Goal: Contribute content: Add original content to the website for others to see

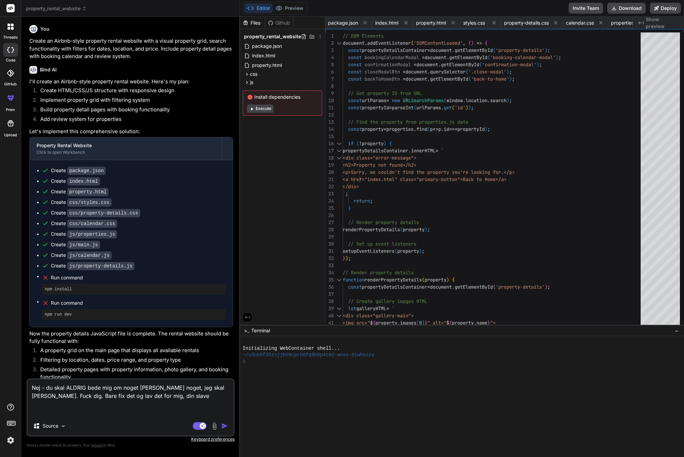
scroll to position [0, 163]
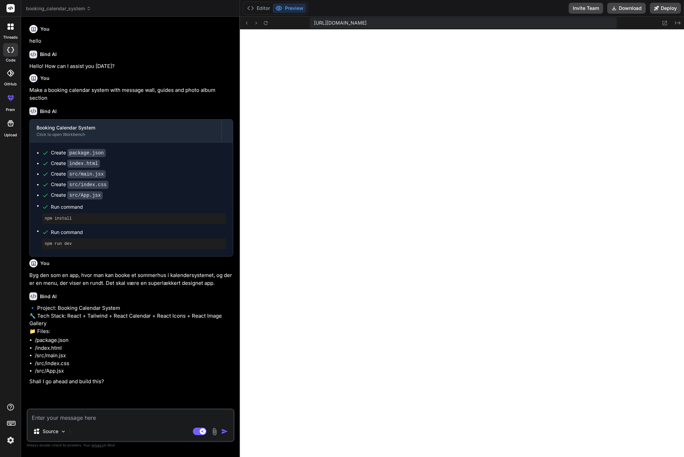
scroll to position [195, 0]
click at [161, 339] on li "/package.json" at bounding box center [134, 340] width 198 height 8
click at [142, 416] on textarea at bounding box center [131, 415] width 206 height 12
type textarea "J"
type textarea "x"
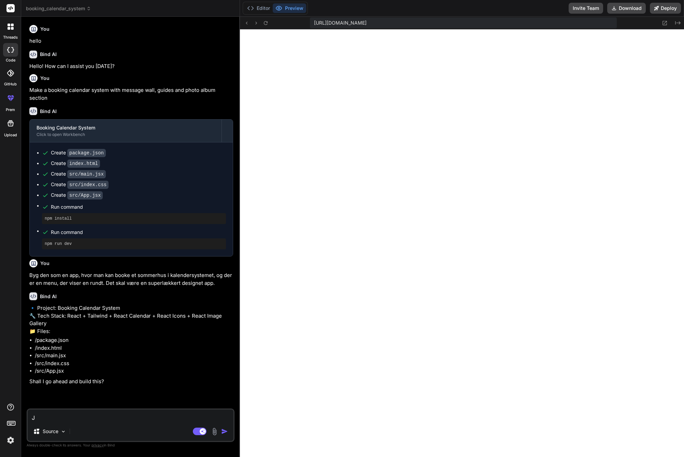
type textarea "[PERSON_NAME]"
type textarea "x"
type textarea "[PERSON_NAME]"
type textarea "x"
type textarea "Ja -"
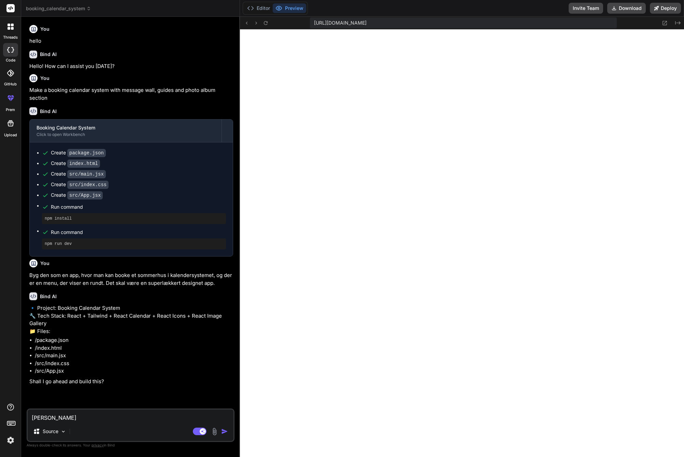
type textarea "x"
type textarea "Ja -"
type textarea "x"
type textarea "Ja - d"
type textarea "x"
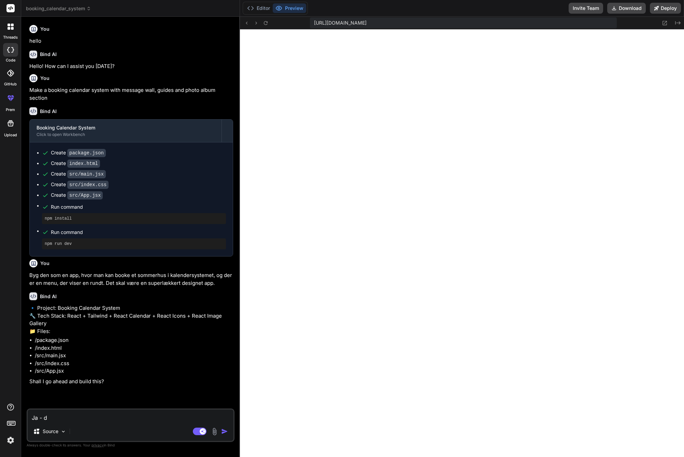
type textarea "Ja - du"
type textarea "x"
type textarea "Ja - du"
type textarea "x"
type textarea "Ja - du b"
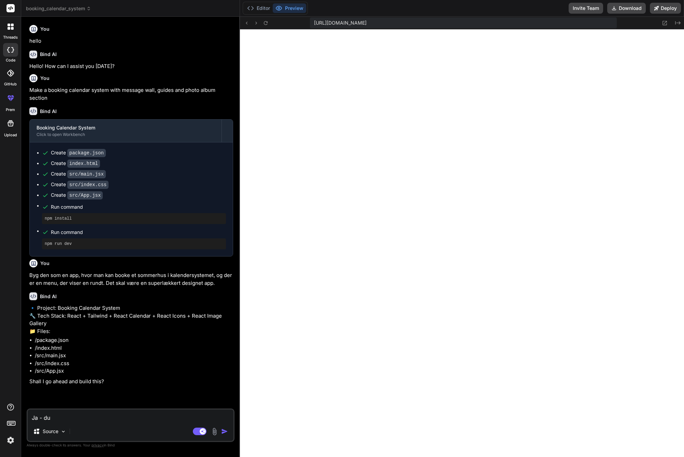
type textarea "x"
type textarea "Ja - du be"
type textarea "x"
type textarea "Ja - du beh"
type textarea "x"
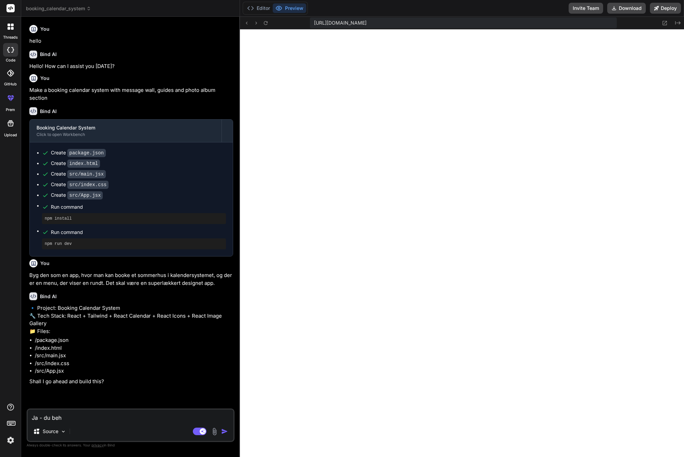
type textarea "Ja - du behø"
type textarea "x"
type textarea "Ja - du behøv"
type textarea "x"
type textarea "Ja - du behøve"
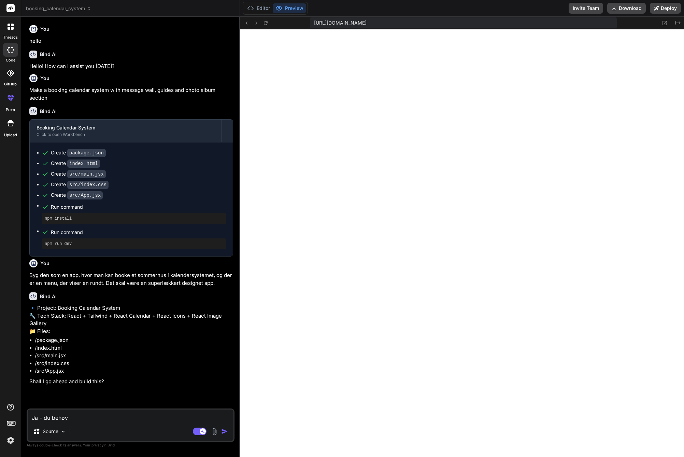
type textarea "x"
type textarea "Ja - du behøver"
type textarea "x"
type textarea "Ja - du behøver"
type textarea "x"
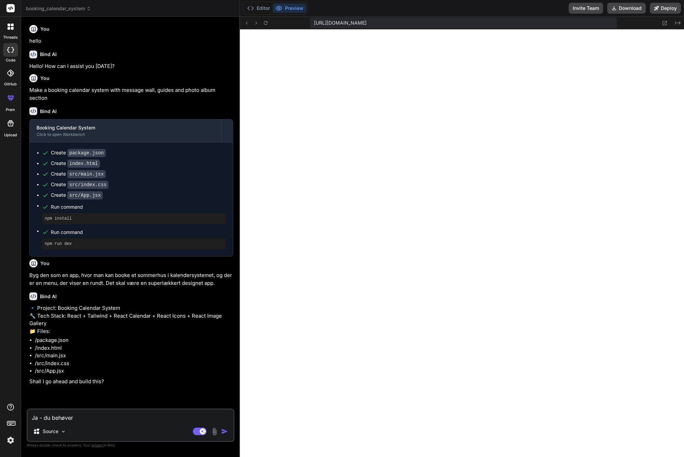
type textarea "Ja - du behøver i"
type textarea "x"
type textarea "Ja - du behøver ik"
type textarea "x"
type textarea "Ja - du behøver ikk"
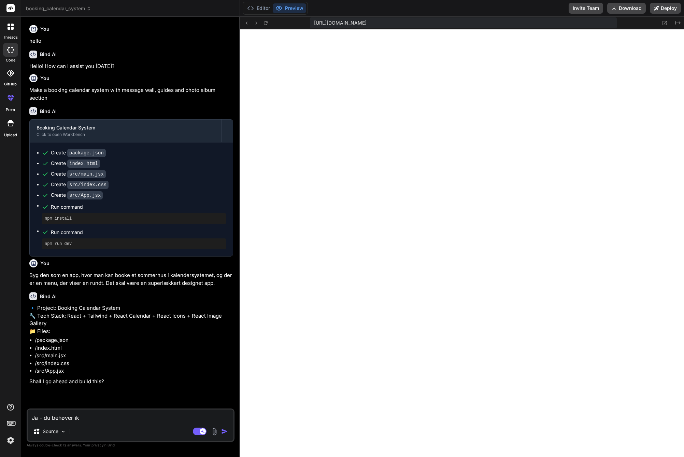
type textarea "x"
type textarea "Ja - du behøver ikke"
type textarea "x"
type textarea "Ja - du behøver ikke"
type textarea "x"
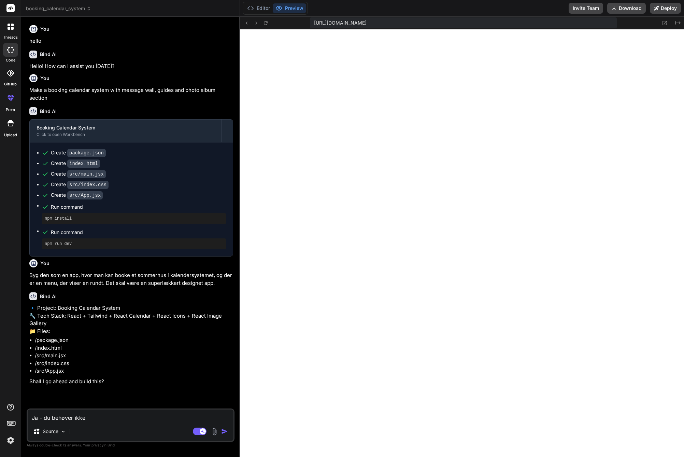
type textarea "Ja - du behøver ikke a"
type textarea "x"
type textarea "Ja - du behøver ikke at"
type textarea "x"
type textarea "Ja - du behøver ikke at"
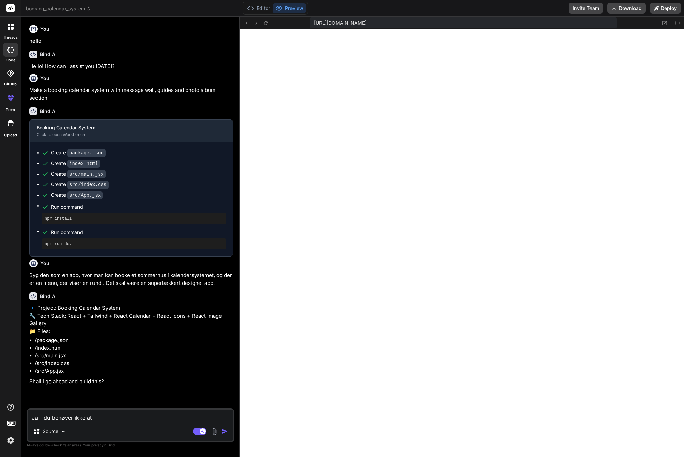
type textarea "x"
type textarea "Ja - du behøver ikke at s"
type textarea "x"
type textarea "Ja - du behøver ikke at sp"
type textarea "x"
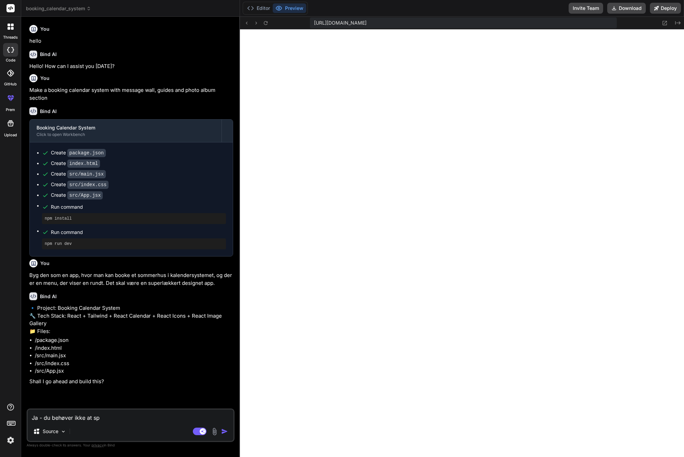
type textarea "Ja - du behøver ikke at spø"
type textarea "x"
type textarea "Ja - du behøver ikke at spør"
type textarea "x"
type textarea "Ja - du behøver ikke at spørg"
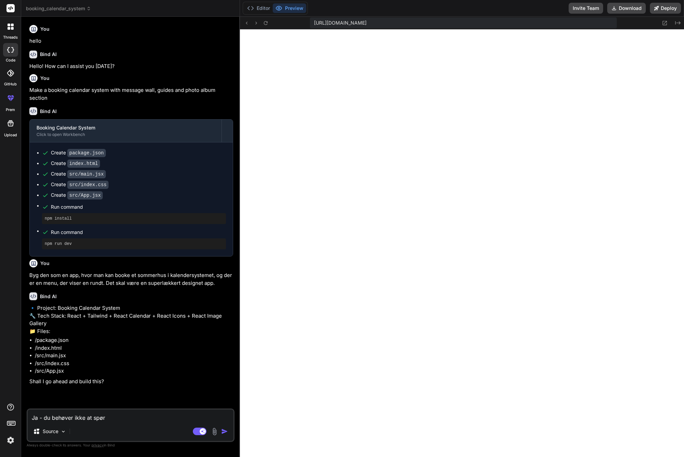
type textarea "x"
type textarea "Ja - du behøver ikke at spørge"
type textarea "x"
type textarea "Ja - du behøver ikke at spørge."
type textarea "x"
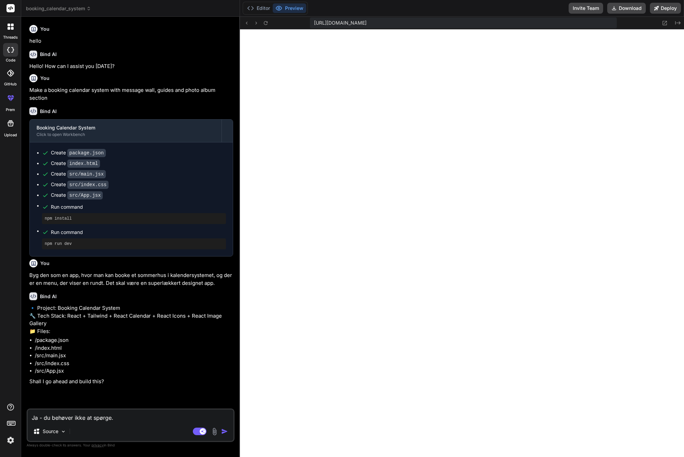
type textarea "Ja - du behøver ikke at spørge."
type textarea "x"
type textarea "Ja - du behøver ikke at spørge. B"
type textarea "x"
type textarea "Ja - du behøver ikke at spørge. Ba"
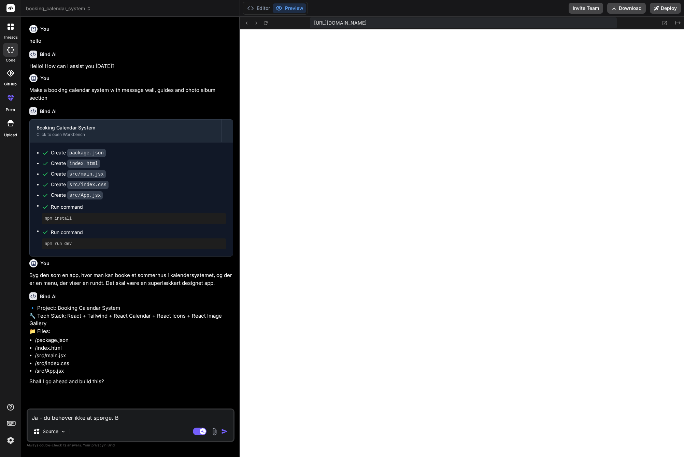
type textarea "x"
type textarea "Ja - du behøver ikke at spørge. Bar"
type textarea "x"
type textarea "Ja - du behøver ikke at spørge. Bare"
type textarea "x"
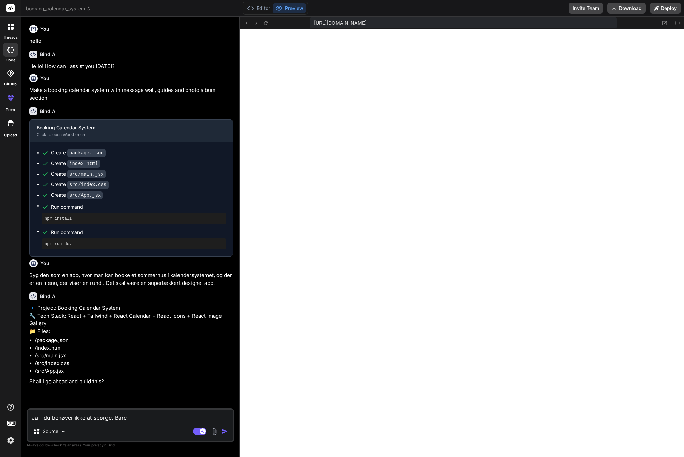
type textarea "Ja - du behøver ikke at spørge. Bare"
type textarea "x"
type textarea "Ja - du behøver ikke at spørge. Bare g"
type textarea "x"
type textarea "Ja - du behøver ikke at spørge. Bare gø"
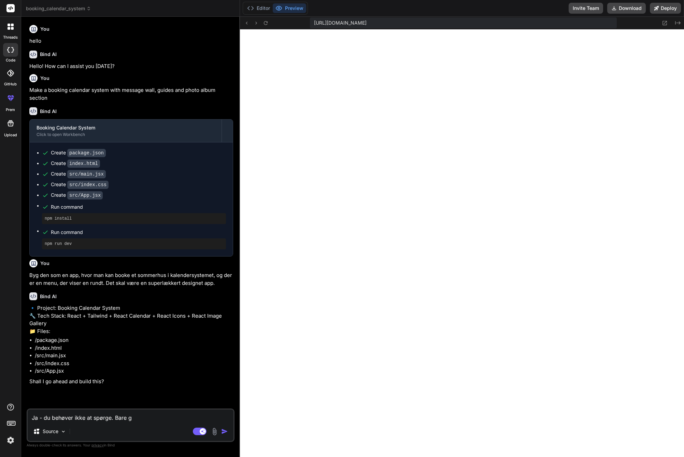
type textarea "x"
type textarea "Ja - du behøver ikke at spørge. Bare gør"
type textarea "x"
type textarea "Ja - du behøver ikke at spørge. Bare gør"
type textarea "x"
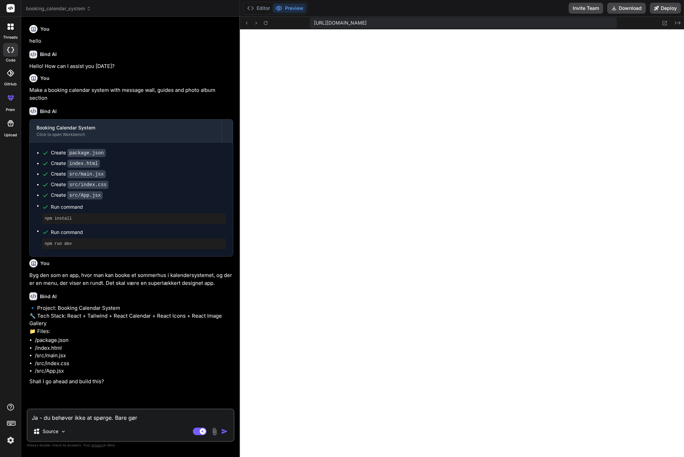
type textarea "Ja - du behøver ikke at spørge. Bare gør d"
type textarea "x"
type textarea "Ja - du behøver ikke at spørge. Bare gør de"
type textarea "x"
type textarea "Ja - du behøver ikke at spørge. Bare gør det"
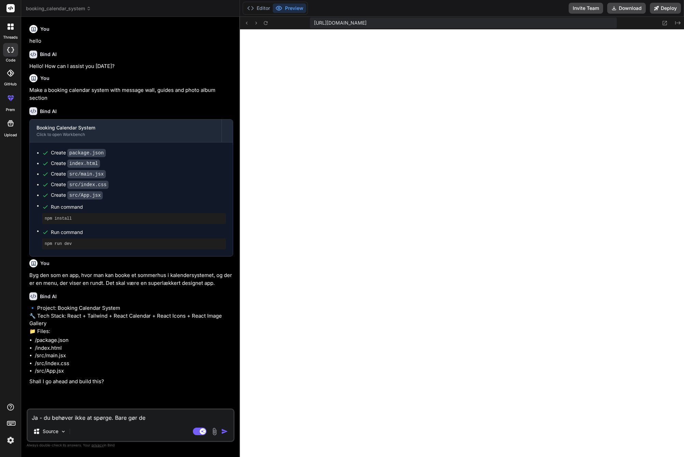
type textarea "x"
type textarea "Ja - du behøver ikke at spørge. Bare gør det!"
type textarea "x"
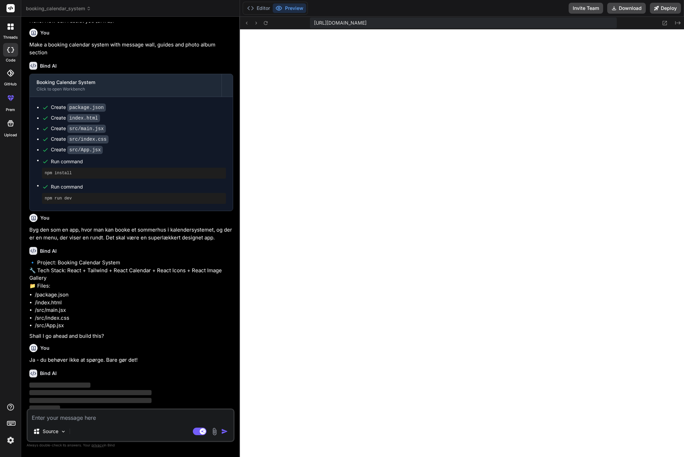
scroll to position [48, 0]
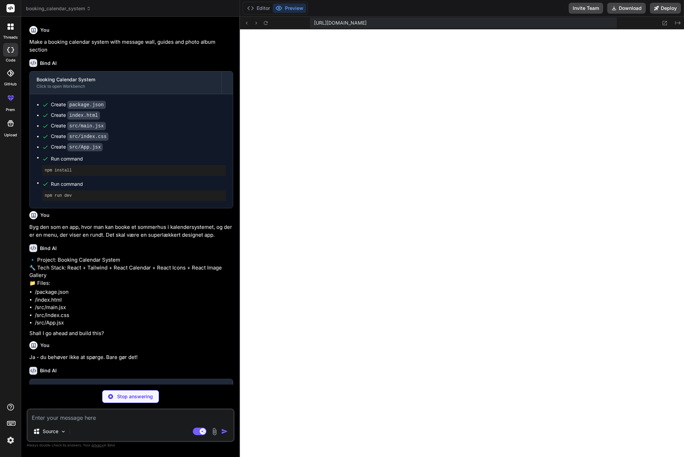
type textarea "x"
type textarea ""@types/react": "^18.0.28", "@types/react-dom": "^18.0.11", "@vitejs/plugin-rea…"
type textarea "x"
type textarea "</body> </html>"
type textarea "x"
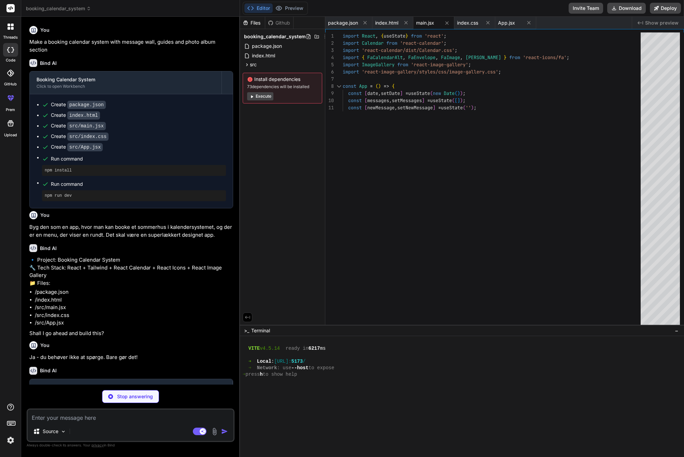
type textarea "x"
type textarea "border-radius: 8px; object-fit: cover; } .image-gallery-thumbnail img { border-…"
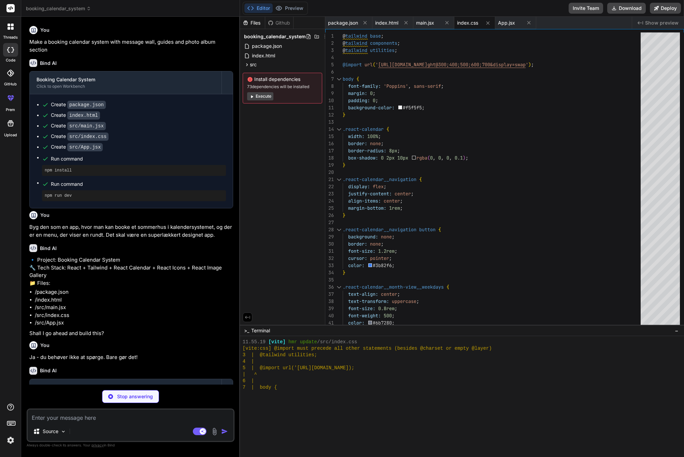
type textarea "x"
type textarea "</Router> ); }; export default App;"
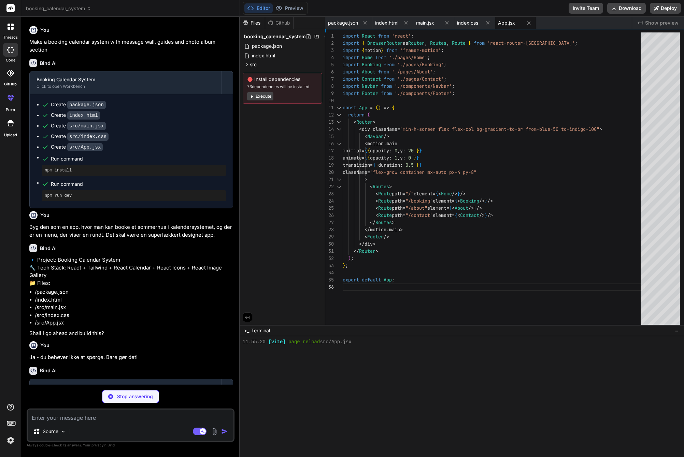
scroll to position [350, 0]
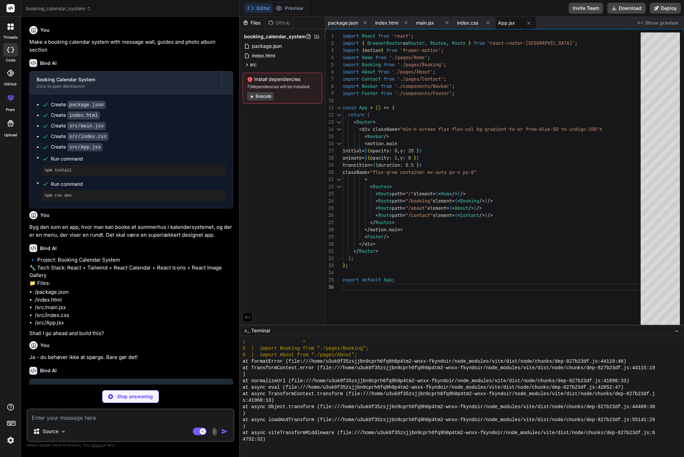
type textarea "x"
type textarea "</div> ); }; export default Home;"
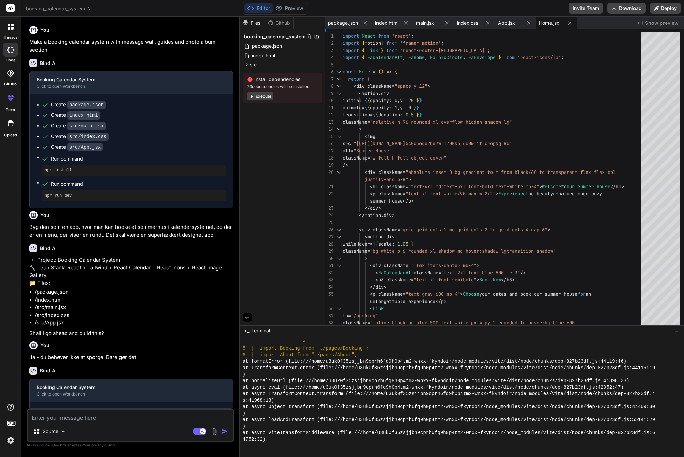
type textarea "x"
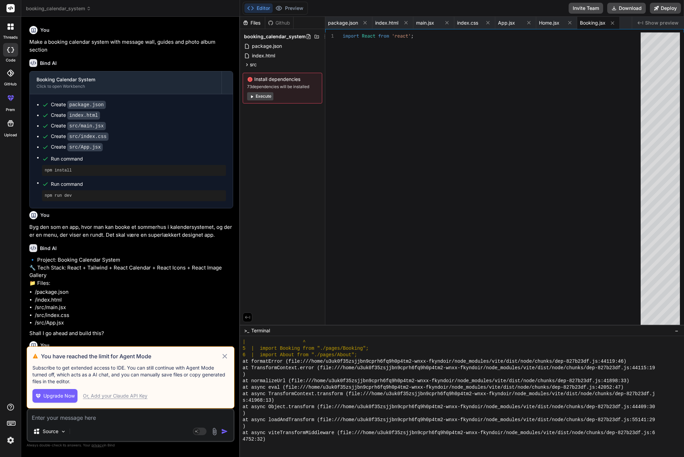
scroll to position [0, 0]
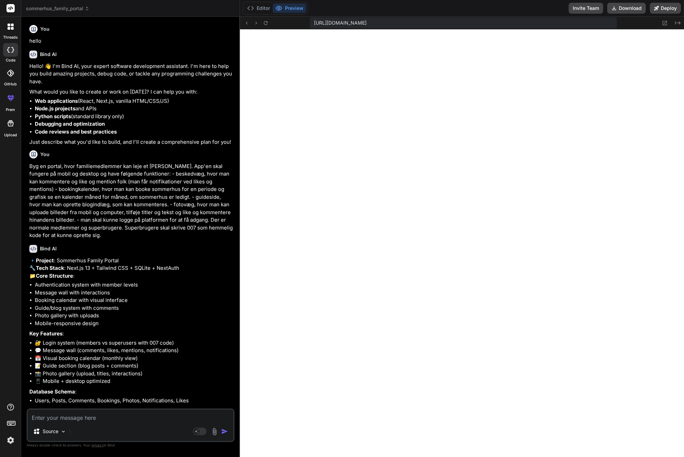
scroll to position [5077, 0]
